Goal: Check status

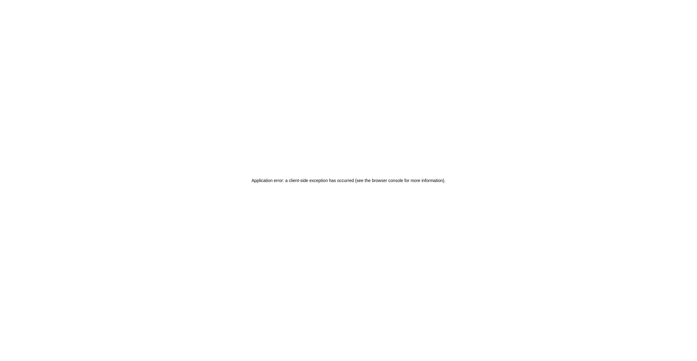
click at [305, 217] on div "Application error: a client-side exception has occurred (see the browser consol…" at bounding box center [348, 180] width 697 height 361
click at [344, 223] on div "Application error: a client-side exception has occurred (see the browser consol…" at bounding box center [348, 180] width 697 height 361
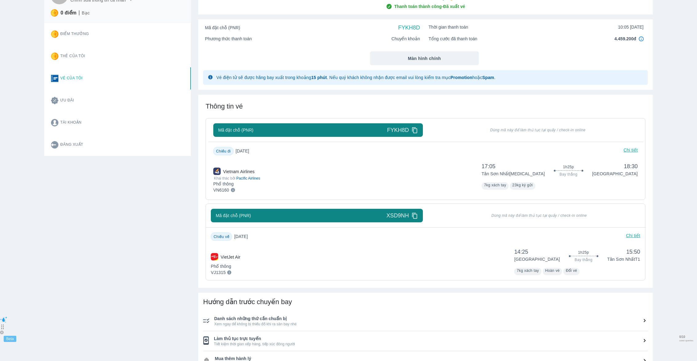
scroll to position [62, 0]
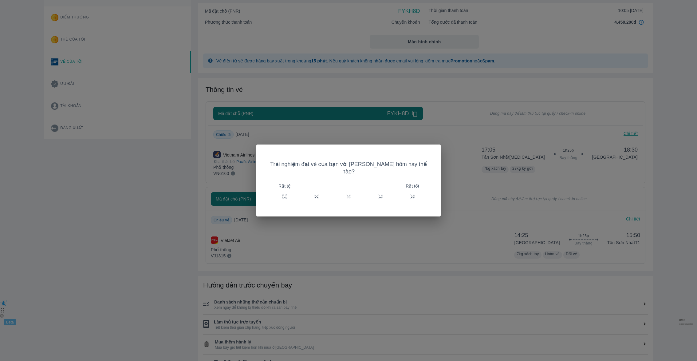
click at [350, 156] on div "Trải nghiệm đặt vé của bạn với Goyolo hôm nay thế nào? Rất tệ Rất tốt" at bounding box center [348, 181] width 184 height 72
click at [347, 139] on div "Trải nghiệm đặt vé của bạn với Goyolo hôm nay thế nào? Rất tệ Rất tốt" at bounding box center [348, 180] width 697 height 361
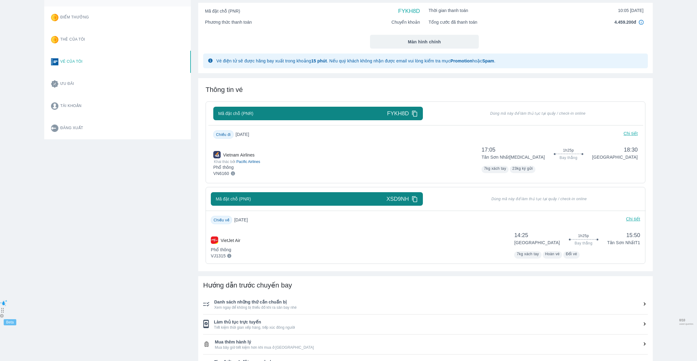
click at [418, 198] on div "Mã đặt chỗ (PNR) XSD9NH" at bounding box center [317, 199] width 212 height 14
click at [411, 198] on div "XSD9NH" at bounding box center [402, 198] width 31 height 7
click at [414, 201] on icon at bounding box center [415, 199] width 6 height 6
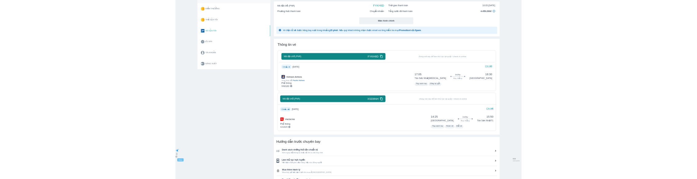
scroll to position [0, 0]
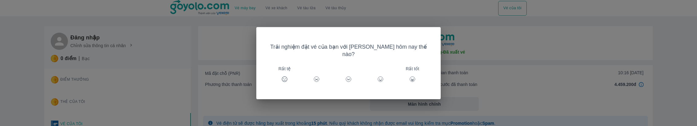
click at [228, 59] on div "Trải nghiệm đặt vé của bạn với [PERSON_NAME] hôm nay thế nào? Rất tệ Rất tốt" at bounding box center [348, 63] width 697 height 126
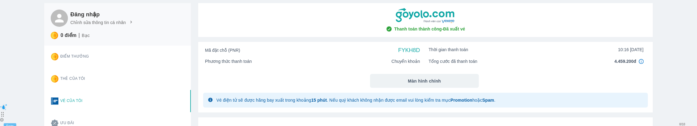
scroll to position [24, 0]
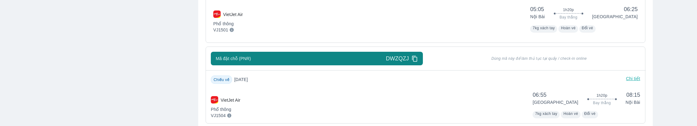
scroll to position [163, 0]
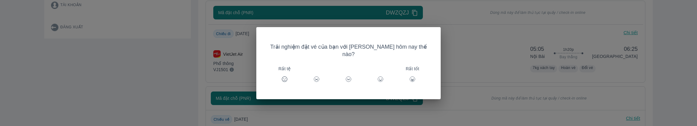
click at [500, 56] on div "Trải nghiệm đặt vé của bạn với Goyolo hôm nay thế nào? Rất tệ Rất tốt" at bounding box center [348, 63] width 697 height 126
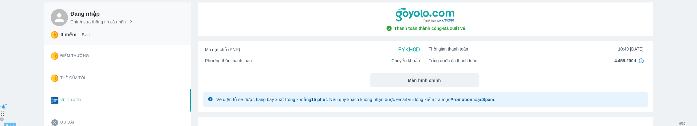
scroll to position [186, 0]
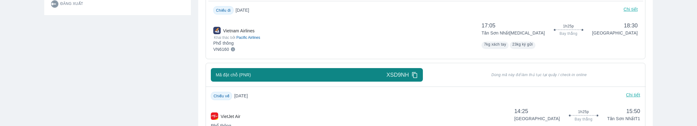
click at [417, 75] on icon at bounding box center [415, 75] width 6 height 6
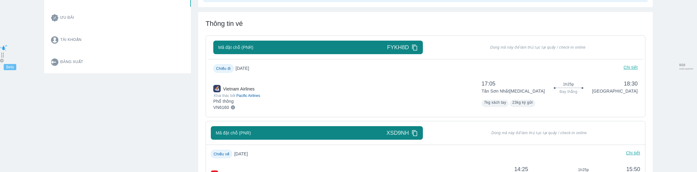
scroll to position [129, 0]
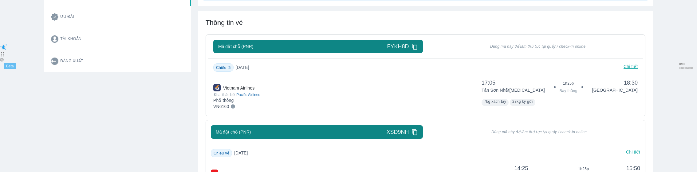
click at [415, 47] on icon at bounding box center [415, 46] width 6 height 6
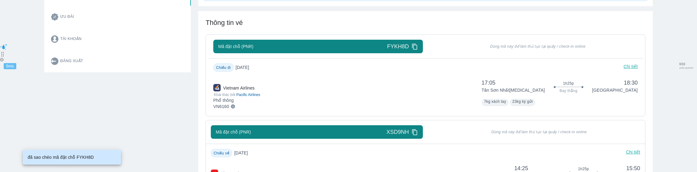
click at [418, 125] on div "Mã đặt chỗ (PNR) XSD9NH" at bounding box center [317, 132] width 212 height 14
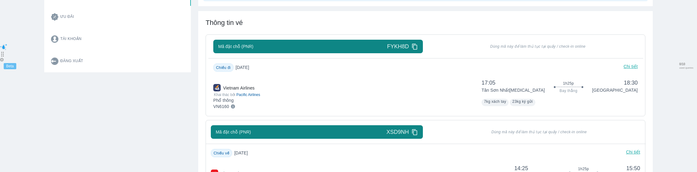
click at [416, 125] on icon at bounding box center [415, 132] width 6 height 6
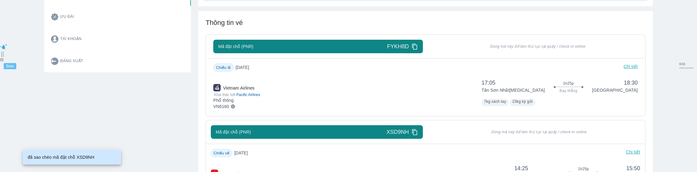
click at [288, 84] on div "Vietnam Airlines Khai thác bởi Pacific Airlines Phổ thông VN6160 17:05 Tân Sơn …" at bounding box center [425, 92] width 425 height 30
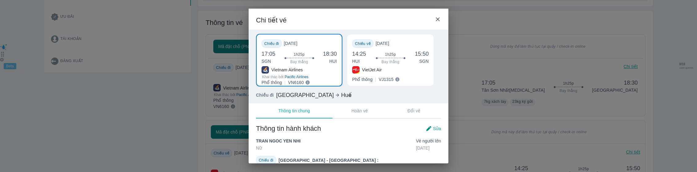
scroll to position [184, 0]
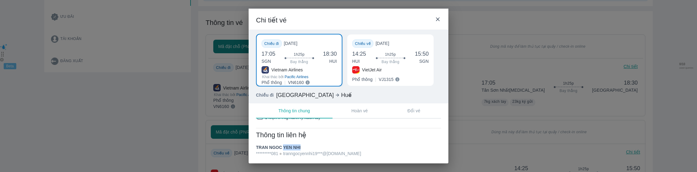
drag, startPoint x: 284, startPoint y: 146, endPoint x: 302, endPoint y: 146, distance: 17.8
click at [302, 125] on div "TRAN NGOC YEN NHI *********081 tranngocyennhi19***@gmail.com" at bounding box center [308, 150] width 105 height 12
copy span "YEN NHI"
